Goal: Task Accomplishment & Management: Manage account settings

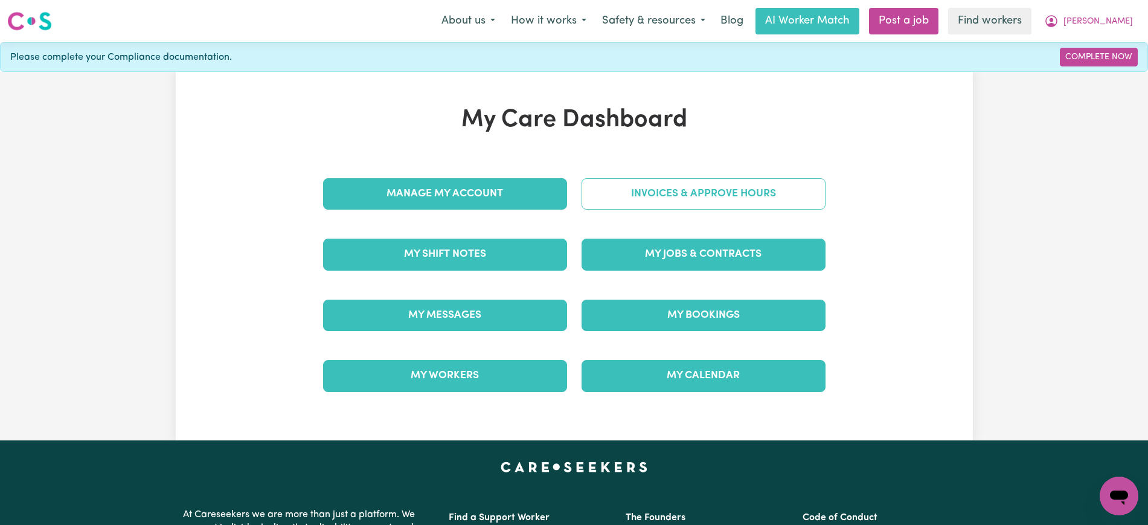
click at [620, 205] on link "Invoices & Approve Hours" at bounding box center [704, 193] width 244 height 31
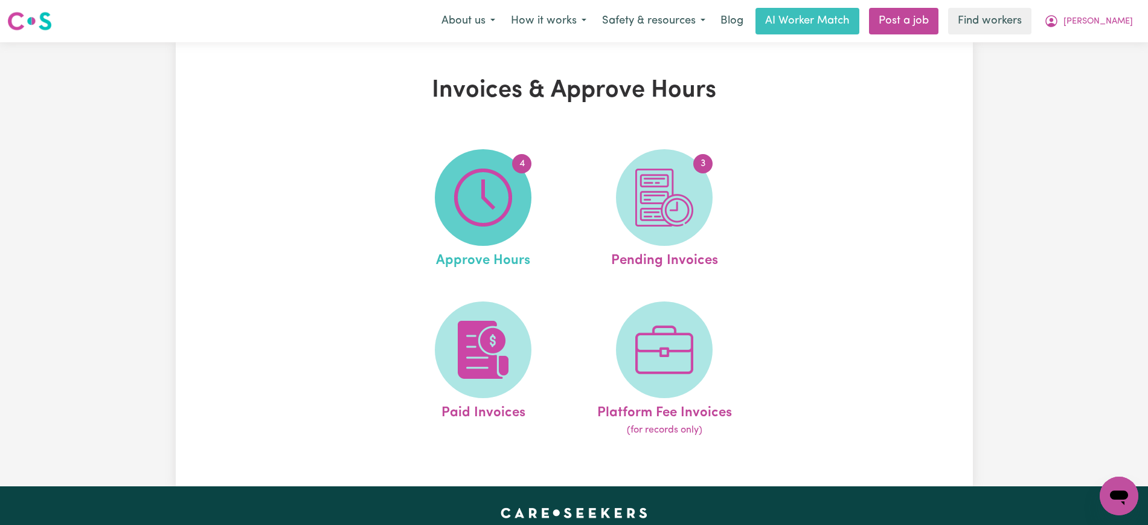
click at [473, 209] on img at bounding box center [483, 198] width 58 height 58
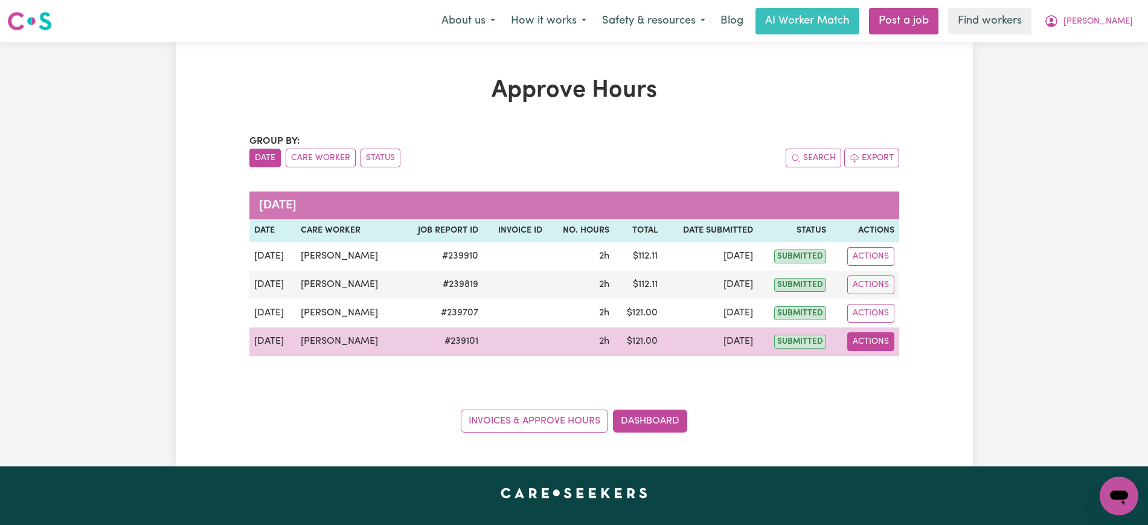
click at [885, 345] on button "Actions" at bounding box center [870, 341] width 47 height 19
click at [892, 367] on link "View Job Report" at bounding box center [900, 370] width 103 height 24
select select "pm"
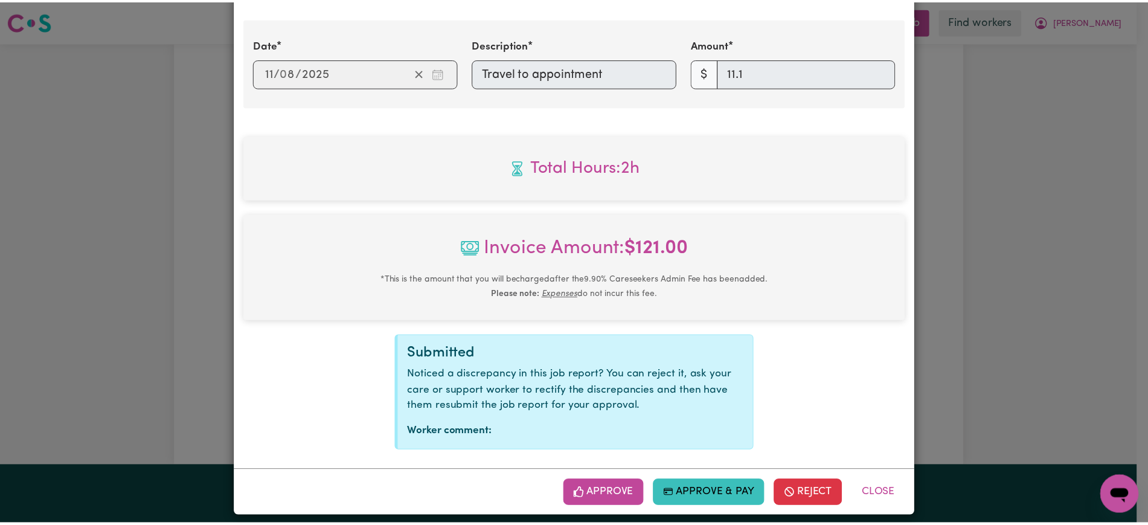
scroll to position [497, 0]
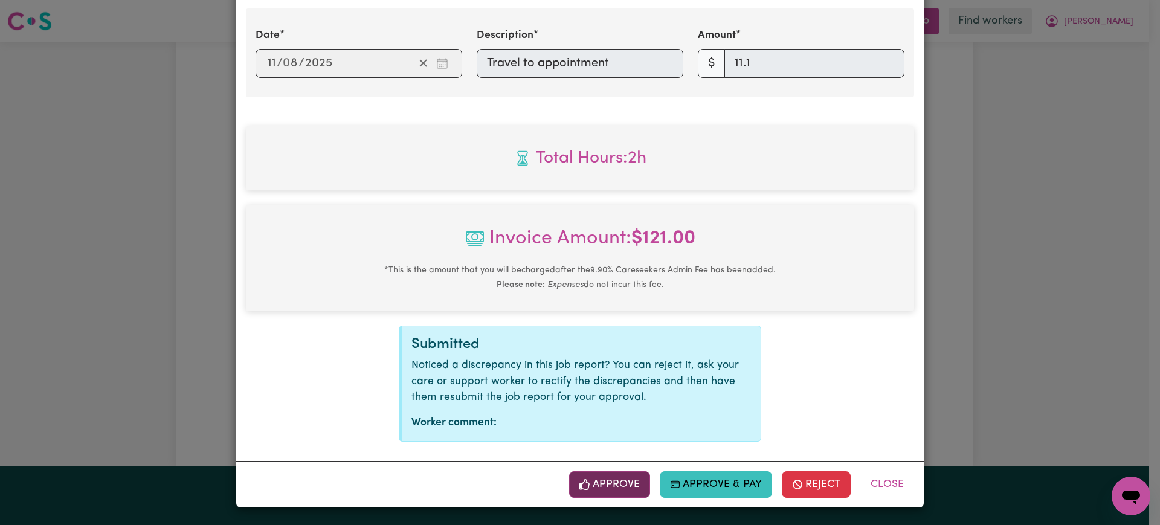
click at [626, 491] on button "Approve" at bounding box center [609, 484] width 81 height 27
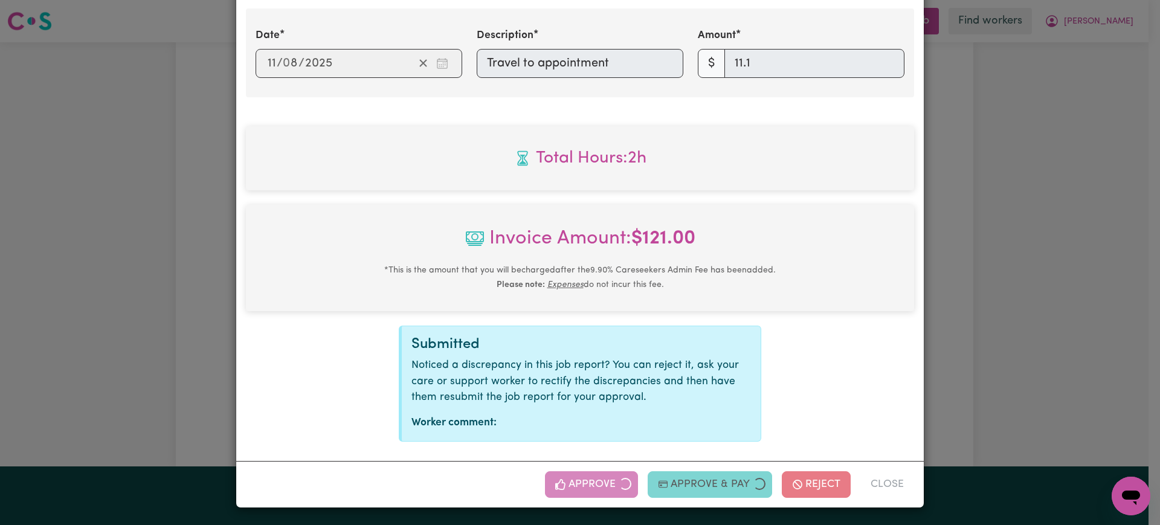
click at [1052, 292] on div "Job Report # 239101 - [PERSON_NAME] Summary Job report # 239101 Client name: [P…" at bounding box center [580, 262] width 1160 height 525
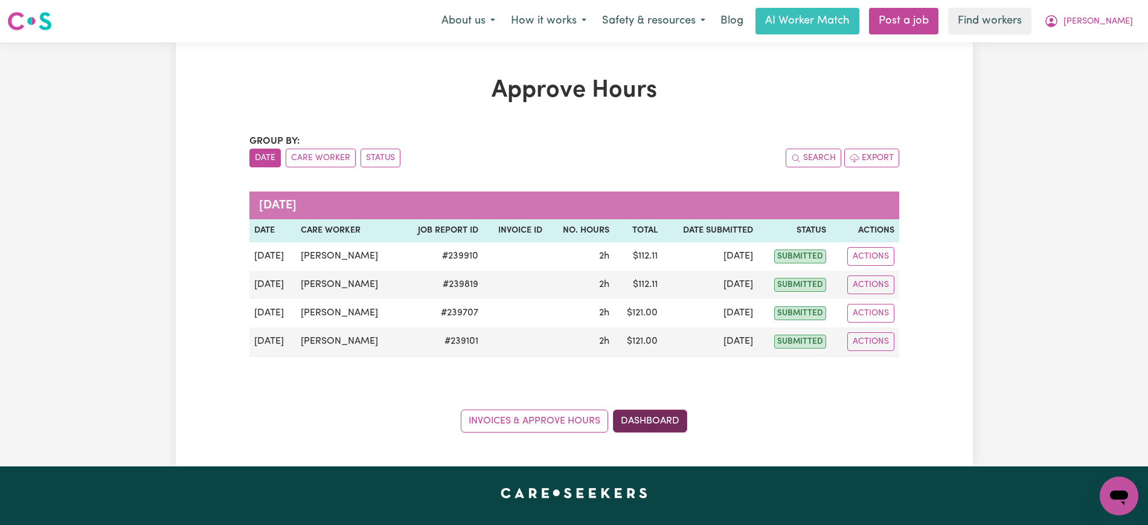
click at [643, 417] on link "Dashboard" at bounding box center [650, 421] width 74 height 23
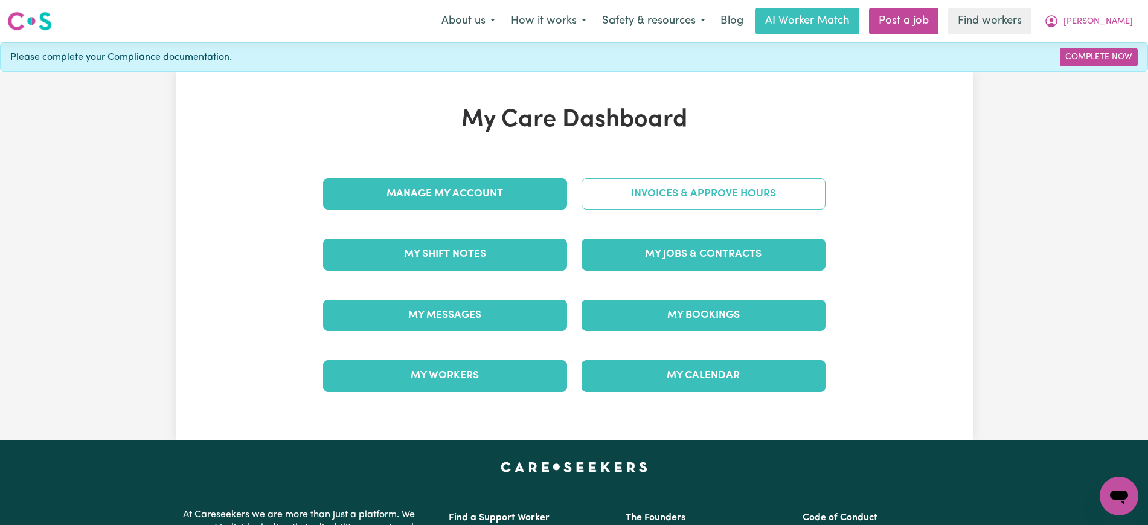
click at [657, 202] on link "Invoices & Approve Hours" at bounding box center [704, 193] width 244 height 31
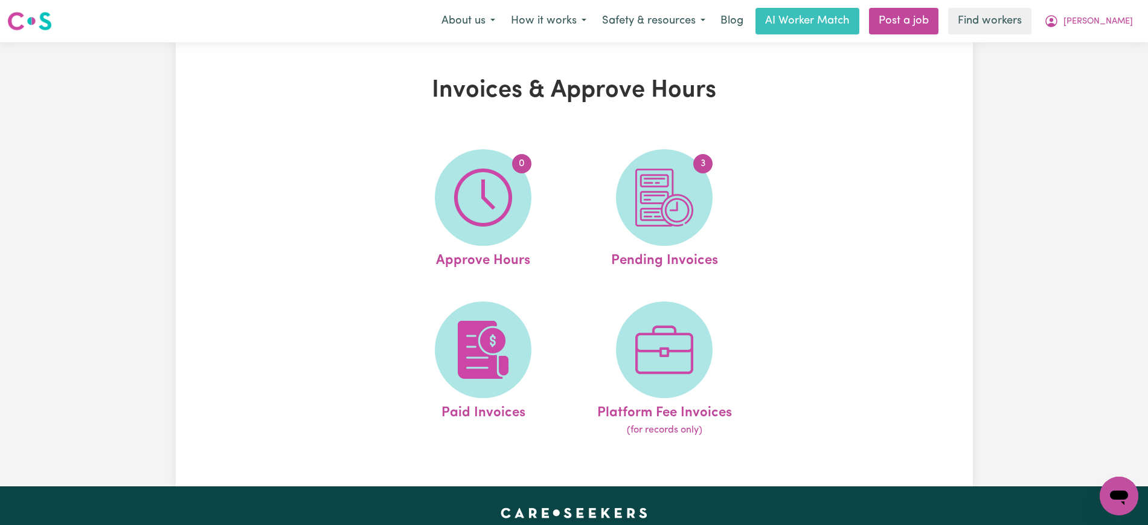
click at [657, 202] on img at bounding box center [664, 198] width 58 height 58
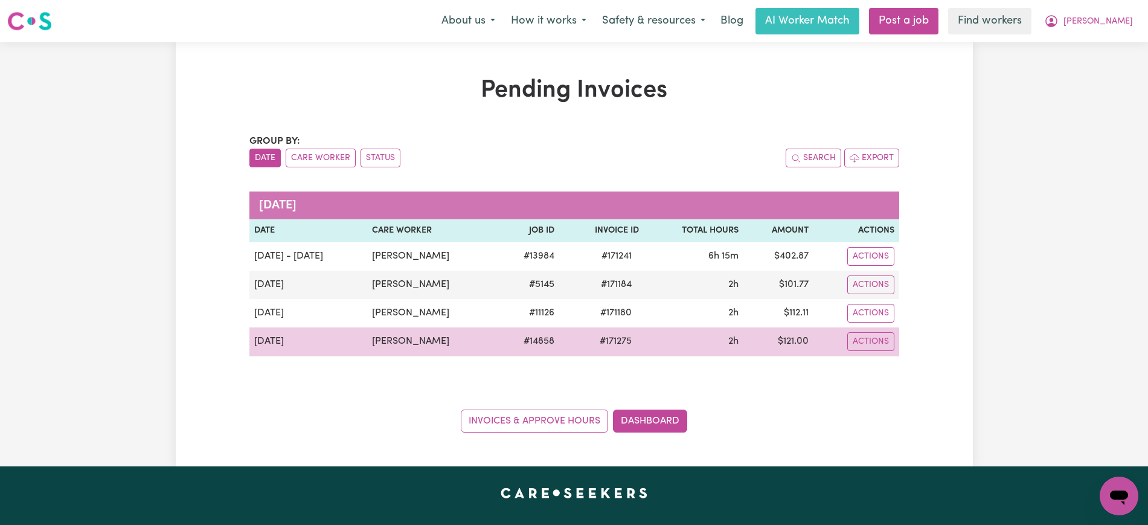
click at [617, 346] on span "# 171275" at bounding box center [616, 341] width 47 height 14
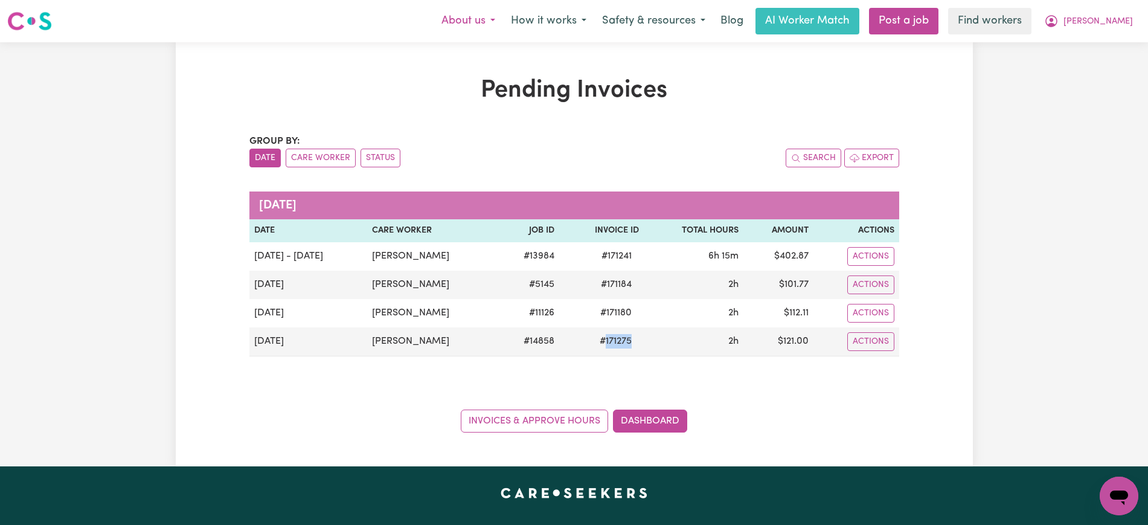
copy span "171275"
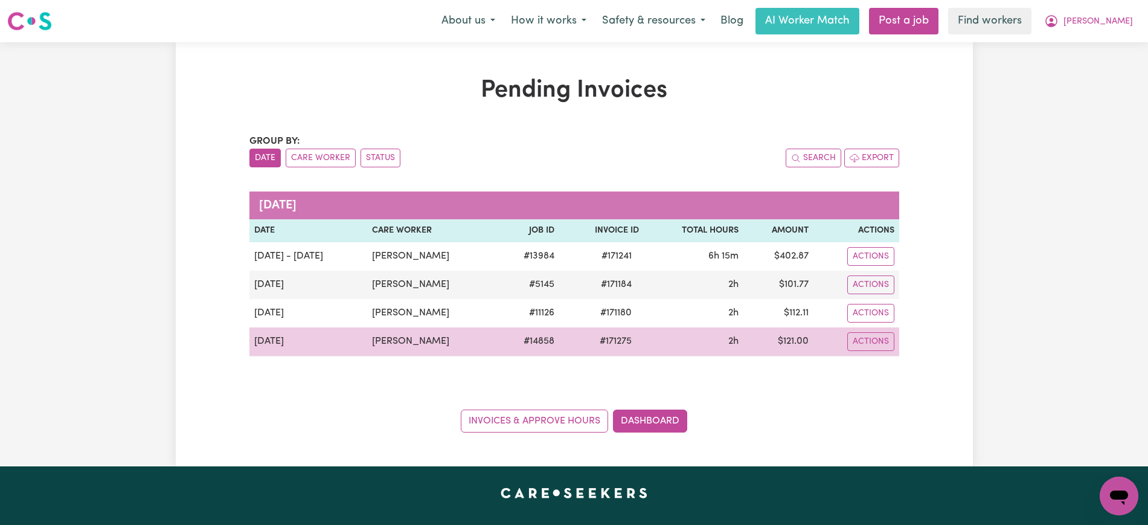
click at [800, 341] on td "$ 121.00" at bounding box center [779, 341] width 70 height 29
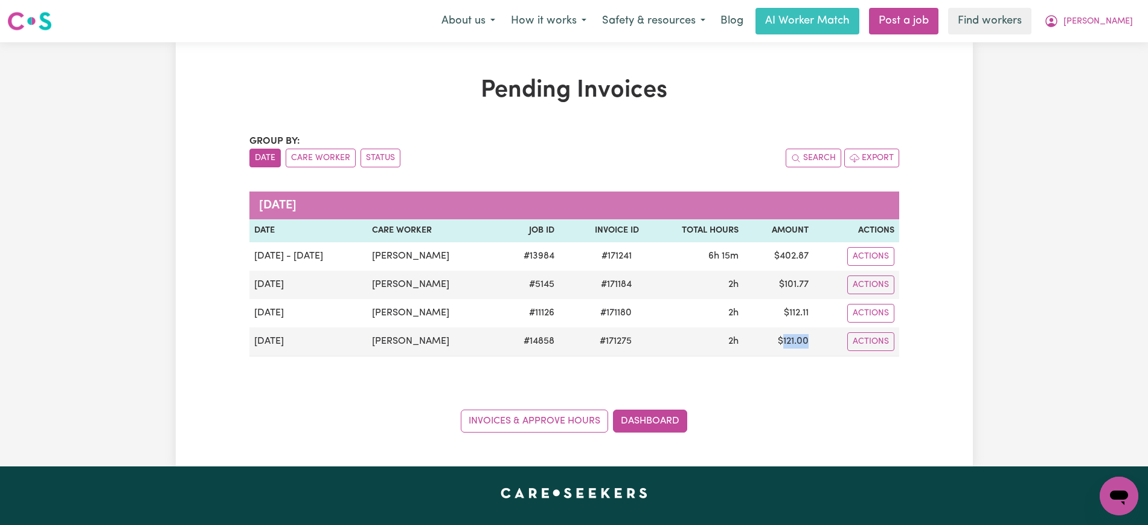
copy td "121.00"
click at [1059, 22] on icon "My Account" at bounding box center [1051, 21] width 14 height 14
click at [1094, 77] on link "Logout" at bounding box center [1092, 69] width 95 height 23
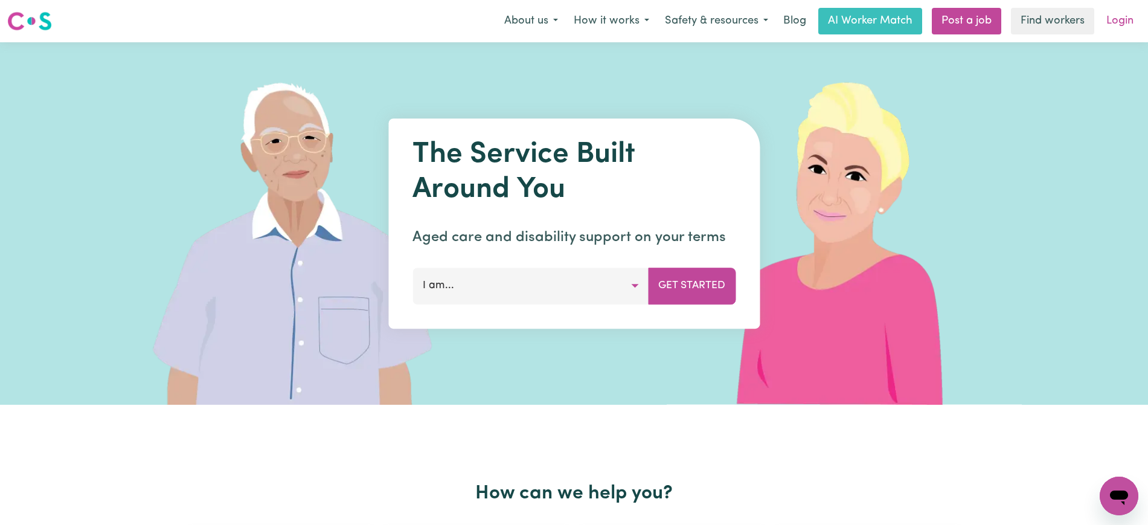
click at [1129, 19] on link "Login" at bounding box center [1120, 21] width 42 height 27
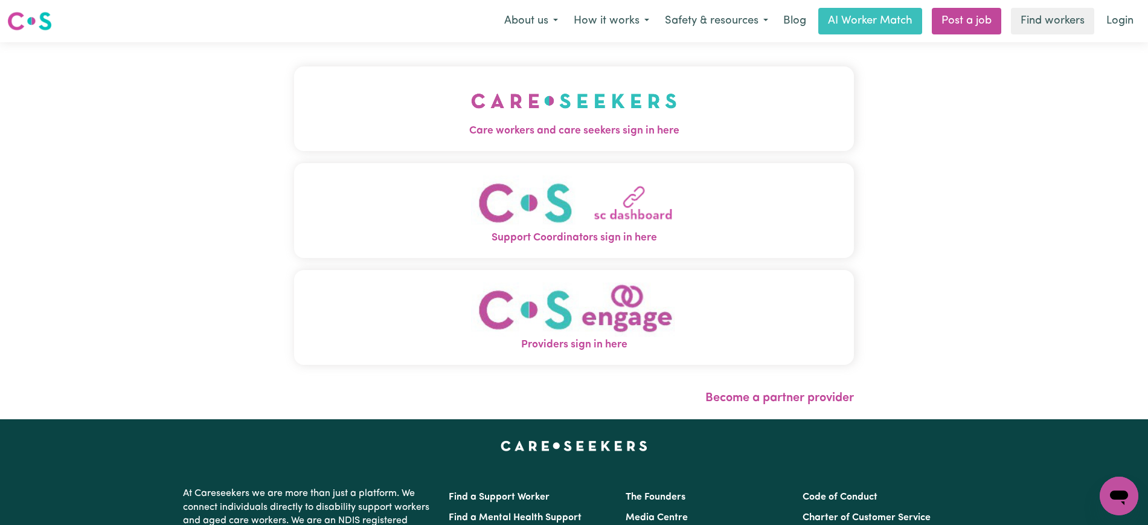
click at [600, 123] on span "Care workers and care seekers sign in here" at bounding box center [574, 131] width 560 height 16
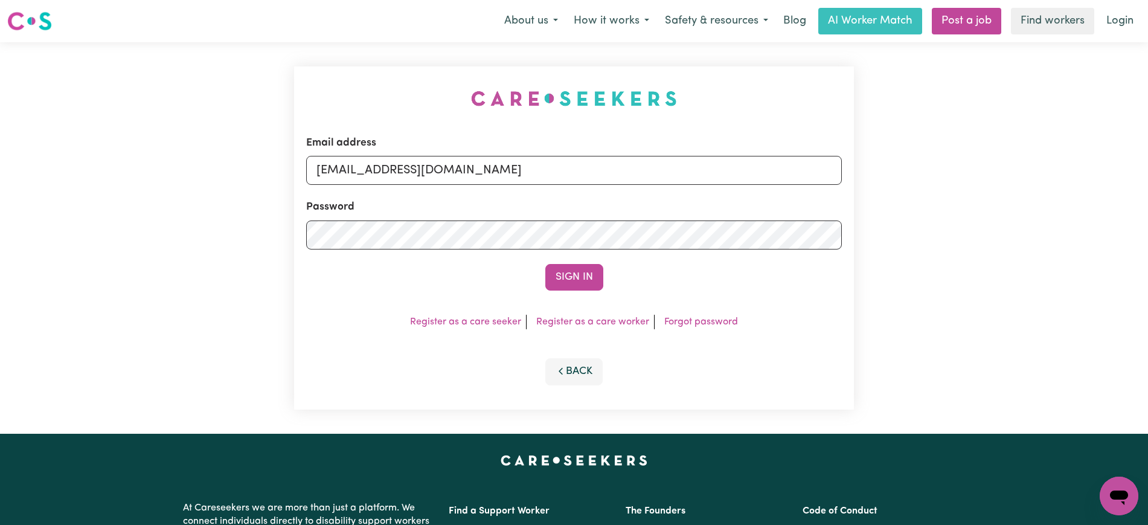
drag, startPoint x: 304, startPoint y: 43, endPoint x: 416, endPoint y: 98, distance: 124.3
click at [303, 43] on div "Email address [EMAIL_ADDRESS][DOMAIN_NAME] Password Sign In Register as a care …" at bounding box center [574, 237] width 574 height 391
drag, startPoint x: 379, startPoint y: 171, endPoint x: 1060, endPoint y: 173, distance: 680.8
click at [1060, 173] on div "Email address [EMAIL_ADDRESS][DOMAIN_NAME] Password Sign In Register as a care …" at bounding box center [574, 237] width 1148 height 391
type input "[EMAIL_ADDRESS][DOMAIN_NAME]"
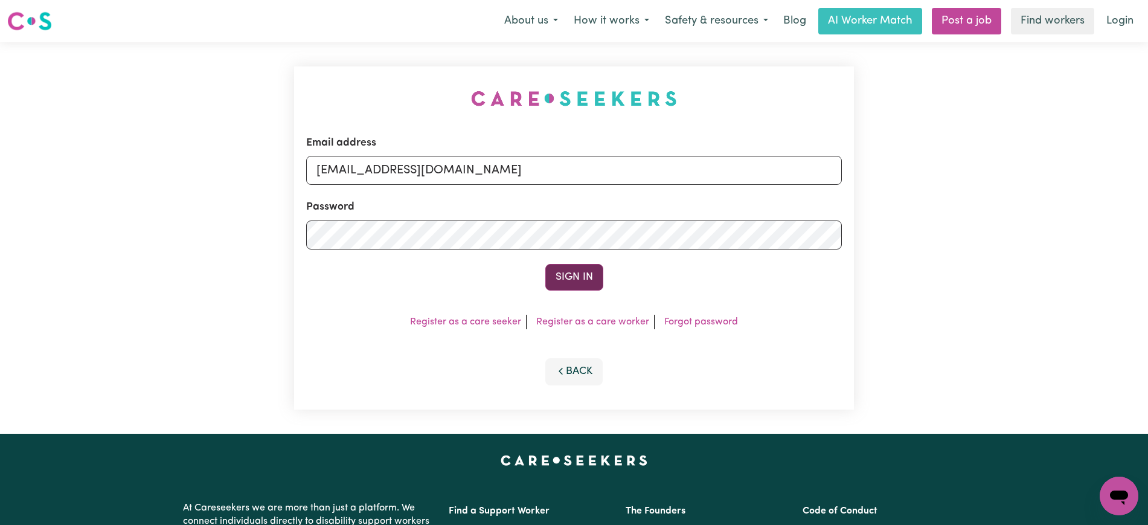
click at [577, 281] on button "Sign In" at bounding box center [574, 277] width 58 height 27
